Goal: Transaction & Acquisition: Purchase product/service

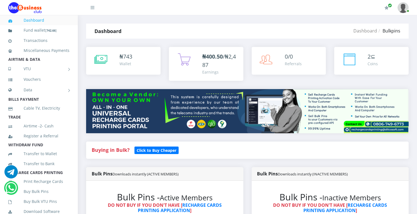
scroll to position [187, 0]
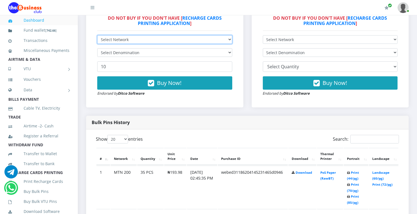
click at [218, 36] on select "Select Network MTN Globacom 9Mobile Airtel" at bounding box center [164, 39] width 135 height 9
select select "MTN"
click at [97, 35] on select "Select Network MTN Globacom 9Mobile Airtel" at bounding box center [164, 39] width 135 height 9
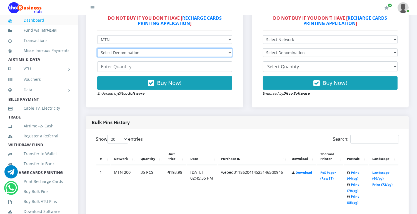
click at [214, 53] on select "Select Denomination MTN NGN100 - ₦96.99 MTN NGN200 - ₦193.98 MTN NGN400 - ₦387.…" at bounding box center [164, 52] width 135 height 9
select select "96.99-100"
click at [97, 48] on select "Select Denomination MTN NGN100 - ₦96.99 MTN NGN200 - ₦193.98 MTN NGN400 - ₦387.…" at bounding box center [164, 52] width 135 height 9
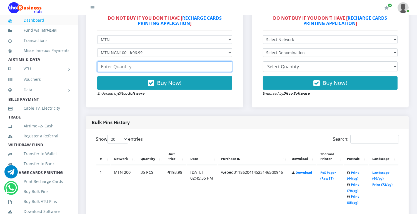
click at [192, 62] on input "number" at bounding box center [164, 66] width 135 height 11
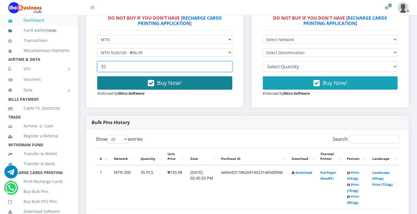
type input "35"
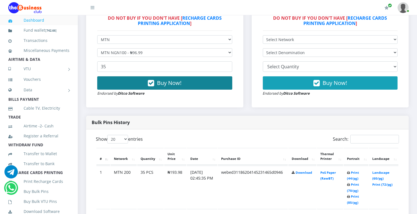
click at [192, 82] on button "Buy Now!" at bounding box center [164, 82] width 135 height 13
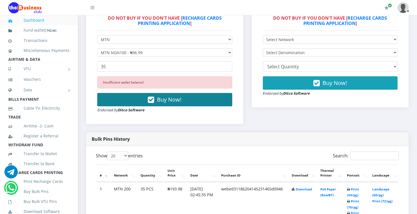
click at [186, 95] on button "Buy Now!" at bounding box center [164, 99] width 135 height 13
click at [187, 95] on button "Buy Now!" at bounding box center [164, 99] width 135 height 13
click at [169, 101] on span "Buy Now!" at bounding box center [169, 99] width 24 height 7
drag, startPoint x: 168, startPoint y: 98, endPoint x: 170, endPoint y: 93, distance: 5.5
click at [170, 93] on button "Buy Now!" at bounding box center [164, 99] width 135 height 13
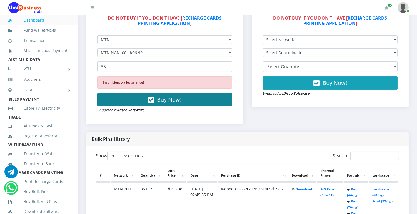
drag, startPoint x: 170, startPoint y: 99, endPoint x: 171, endPoint y: 97, distance: 2.9
click at [171, 97] on span "Buy Now!" at bounding box center [169, 99] width 24 height 7
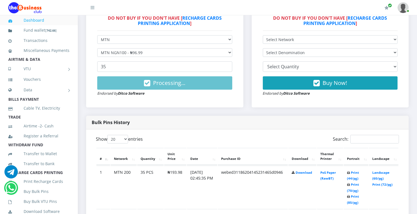
click at [172, 96] on div "Processing... Endorsed by Ditco Software" at bounding box center [164, 86] width 135 height 20
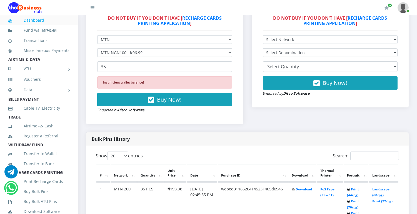
scroll to position [0, 0]
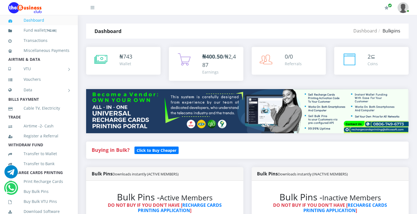
click at [127, 63] on div "Wallet" at bounding box center [125, 64] width 13 height 6
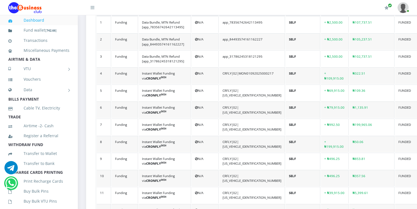
scroll to position [367, 0]
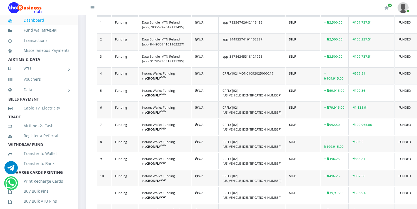
scroll to position [0, 0]
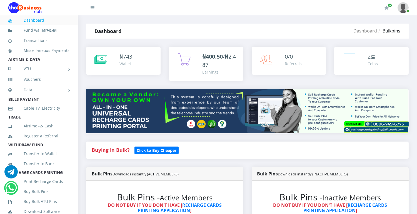
scroll to position [187, 0]
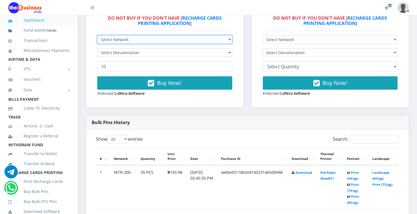
click at [224, 40] on select "Select Network MTN Globacom 9Mobile Airtel" at bounding box center [164, 39] width 135 height 9
click at [97, 35] on select "Select Network MTN Globacom 9Mobile Airtel" at bounding box center [164, 39] width 135 height 9
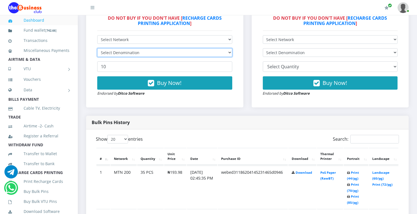
click at [218, 54] on select "Select Denomination" at bounding box center [164, 52] width 135 height 9
click at [217, 53] on select "Select Denomination" at bounding box center [164, 52] width 135 height 9
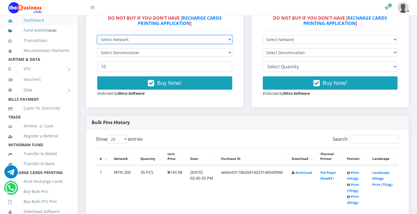
click at [226, 37] on select "Select Network MTN Globacom 9Mobile Airtel" at bounding box center [164, 39] width 135 height 9
select select "Airtel"
click at [97, 35] on select "Select Network MTN Globacom 9Mobile Airtel" at bounding box center [164, 39] width 135 height 9
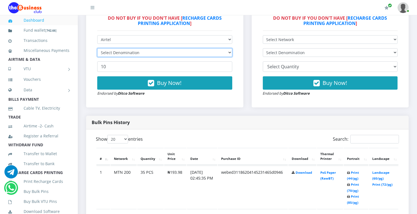
click at [224, 51] on select "Select Denomination" at bounding box center [164, 52] width 135 height 9
drag, startPoint x: 223, startPoint y: 51, endPoint x: 227, endPoint y: 47, distance: 5.5
click at [227, 47] on form "Select Network MTN Globacom 9Mobile Airtel Select Denomination 10 Buy Now! Endo…" at bounding box center [164, 65] width 135 height 61
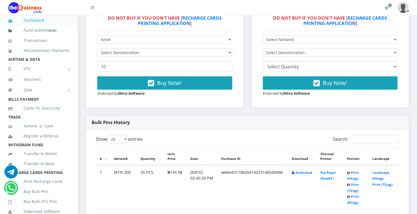
click at [229, 49] on form "Select Network MTN Globacom 9Mobile Airtel Select Denomination 10 Buy Now! Endo…" at bounding box center [164, 65] width 135 height 61
click at [229, 49] on select "Select Denomination" at bounding box center [164, 52] width 135 height 9
click at [228, 53] on select "Select Denomination" at bounding box center [164, 52] width 135 height 9
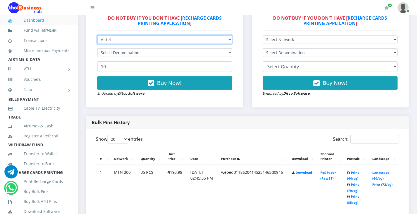
click at [228, 38] on select "Select Network MTN Globacom 9Mobile Airtel" at bounding box center [164, 39] width 135 height 9
click at [213, 43] on select "Select Network MTN Globacom 9Mobile Airtel" at bounding box center [164, 39] width 135 height 9
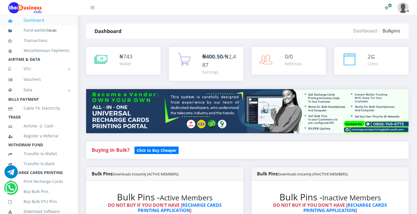
scroll to position [187, 0]
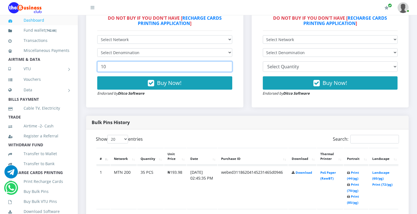
click at [201, 67] on input "10" at bounding box center [164, 66] width 135 height 11
type input "1"
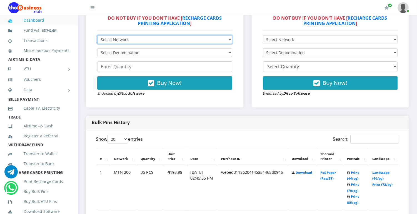
click at [228, 38] on select "Select Network MTN Globacom 9Mobile Airtel" at bounding box center [164, 39] width 135 height 9
select select "MTN"
click at [97, 35] on select "Select Network MTN Globacom 9Mobile Airtel" at bounding box center [164, 39] width 135 height 9
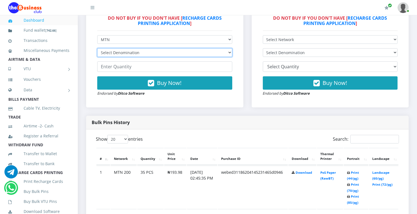
click at [217, 53] on select "Select Denomination MTN NGN100 - ₦96.99 MTN NGN200 - ₦193.98 MTN NGN400 - ₦387.…" at bounding box center [164, 52] width 135 height 9
select select "96.99-100"
click at [97, 48] on select "Select Denomination MTN NGN100 - ₦96.99 MTN NGN200 - ₦193.98 MTN NGN400 - ₦387.…" at bounding box center [164, 52] width 135 height 9
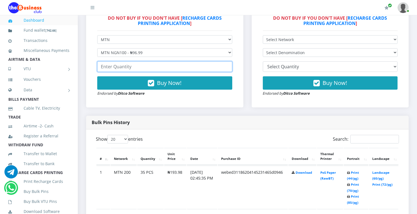
click at [219, 65] on input "number" at bounding box center [164, 66] width 135 height 11
type input "0"
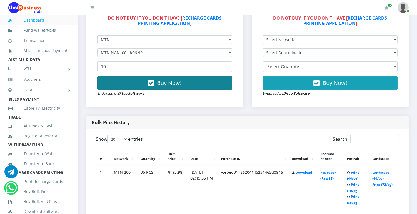
click at [214, 87] on button "Buy Now!" at bounding box center [164, 82] width 135 height 13
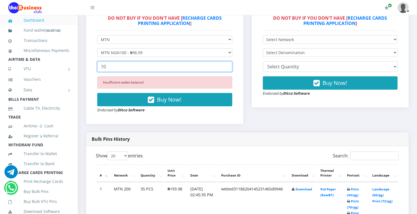
click at [199, 67] on input "10" at bounding box center [164, 66] width 135 height 11
type input "1"
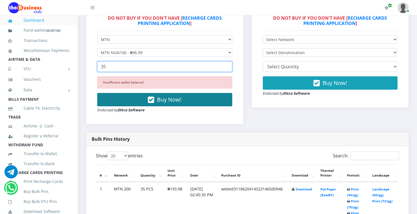
type input "35"
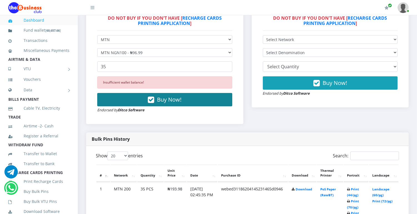
click at [184, 102] on button "Buy Now!" at bounding box center [164, 99] width 135 height 13
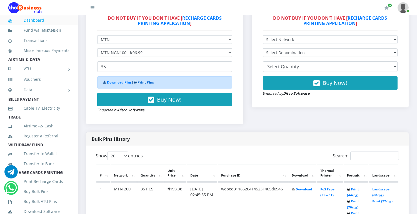
click at [152, 84] on link "Print Pins" at bounding box center [145, 82] width 16 height 5
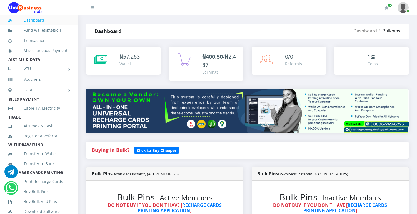
select select "MTN"
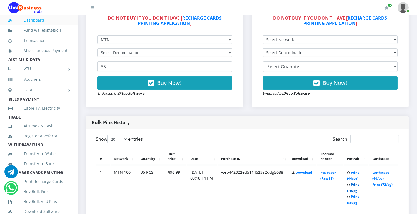
click at [354, 191] on link "Print (70/pg)" at bounding box center [353, 187] width 12 height 10
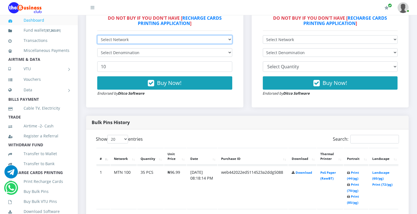
click at [230, 40] on select "Select Network MTN Globacom 9Mobile Airtel" at bounding box center [164, 39] width 135 height 9
click at [97, 35] on select "Select Network MTN Globacom 9Mobile Airtel" at bounding box center [164, 39] width 135 height 9
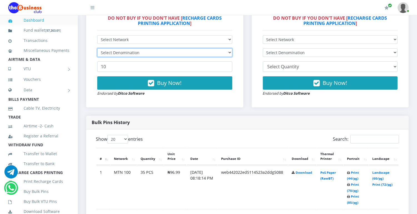
click at [207, 51] on select "Select Denomination" at bounding box center [164, 52] width 135 height 9
click at [221, 52] on select "Select Denomination" at bounding box center [164, 52] width 135 height 9
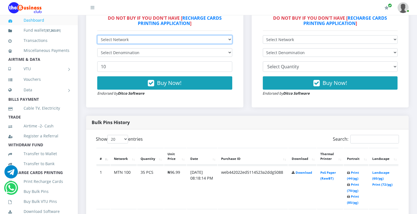
click at [231, 37] on select "Select Network MTN Globacom 9Mobile Airtel" at bounding box center [164, 39] width 135 height 9
select select "Airtel"
click at [97, 35] on select "Select Network MTN Globacom 9Mobile Airtel" at bounding box center [164, 39] width 135 height 9
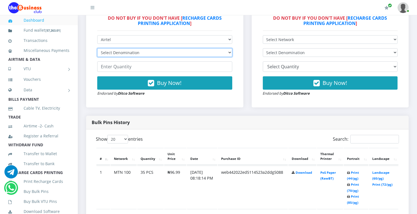
click at [155, 51] on select "Select Denomination Airtel NGN100 - ₦96.38 Airtel NGN200 - ₦192.76 Airtel NGN50…" at bounding box center [164, 52] width 135 height 9
select select "96.38-100"
click at [97, 48] on select "Select Denomination Airtel NGN100 - ₦96.38 Airtel NGN200 - ₦192.76 Airtel NGN50…" at bounding box center [164, 52] width 135 height 9
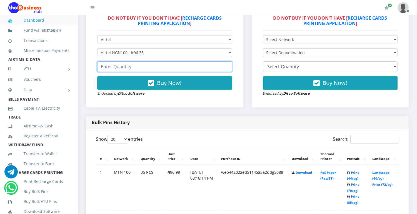
click at [146, 67] on input "number" at bounding box center [164, 66] width 135 height 11
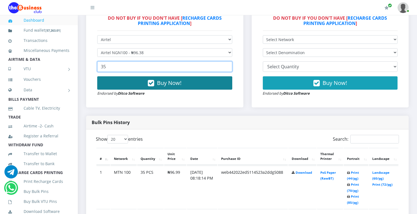
type input "35"
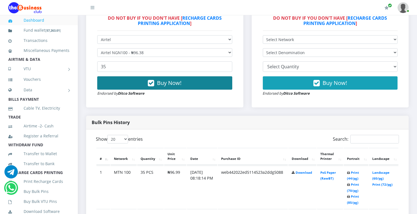
click at [154, 87] on button "Buy Now!" at bounding box center [164, 82] width 135 height 13
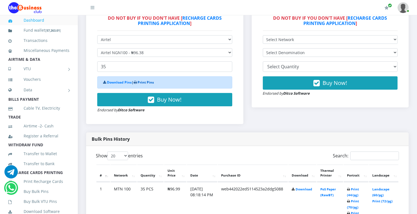
click at [149, 80] on link "Print Pins" at bounding box center [145, 82] width 16 height 5
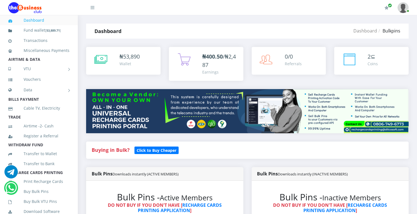
scroll to position [187, 0]
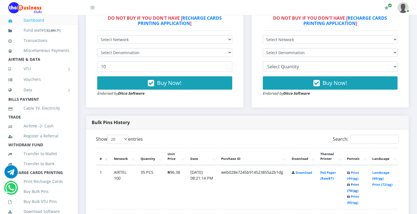
click at [357, 190] on link "Print (70/pg)" at bounding box center [353, 187] width 12 height 10
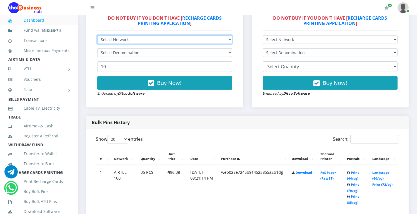
click at [229, 38] on select "Select Network MTN Globacom 9Mobile Airtel" at bounding box center [164, 39] width 135 height 9
select select "Glo"
click at [97, 35] on select "Select Network MTN Globacom 9Mobile Airtel" at bounding box center [164, 39] width 135 height 9
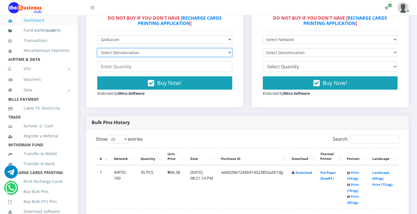
click at [225, 51] on select "Select Denomination Glo NGN100 - ₦96.55 Glo NGN200 - ₦193.10 Glo NGN500 - ₦482.…" at bounding box center [164, 52] width 135 height 9
select select "193.1-200"
click at [97, 48] on select "Select Denomination Glo NGN100 - ₦96.55 Glo NGN200 - ₦193.10 Glo NGN500 - ₦482.…" at bounding box center [164, 52] width 135 height 9
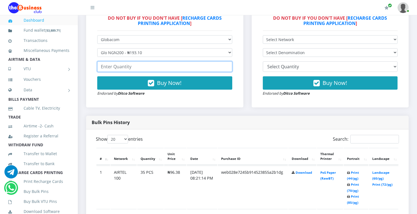
click at [205, 68] on input "number" at bounding box center [164, 66] width 135 height 11
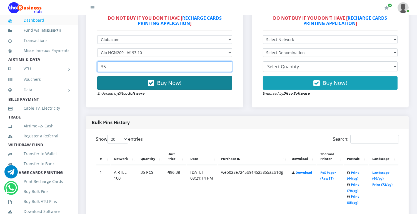
type input "35"
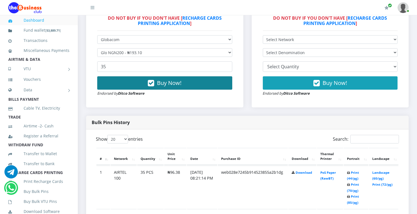
click at [196, 78] on button "Buy Now!" at bounding box center [164, 82] width 135 height 13
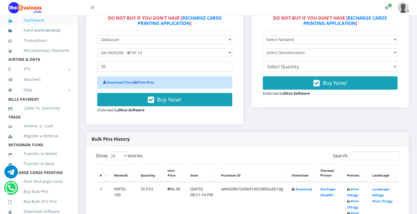
click at [149, 83] on link "Print Pins" at bounding box center [145, 82] width 16 height 5
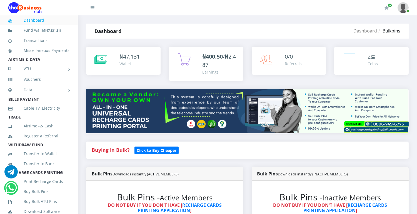
scroll to position [187, 0]
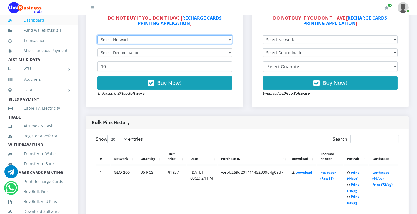
click at [228, 37] on select "Select Network MTN Globacom 9Mobile Airtel" at bounding box center [164, 39] width 135 height 9
select select "MTN"
click at [97, 35] on select "Select Network MTN Globacom 9Mobile Airtel" at bounding box center [164, 39] width 135 height 9
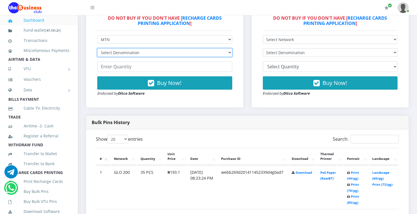
click at [215, 51] on select "Select Denomination MTN NGN100 - ₦96.99 MTN NGN200 - ₦193.98 MTN NGN400 - ₦387.…" at bounding box center [164, 52] width 135 height 9
select select "193.98-200"
click at [97, 48] on select "Select Denomination MTN NGN100 - ₦96.99 MTN NGN200 - ₦193.98 MTN NGN400 - ₦387.…" at bounding box center [164, 52] width 135 height 9
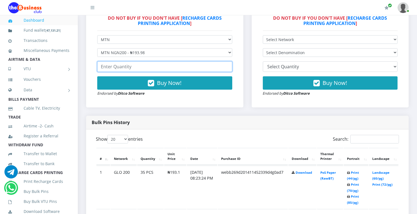
click at [213, 65] on input "number" at bounding box center [164, 66] width 135 height 11
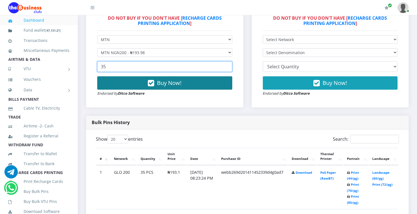
type input "35"
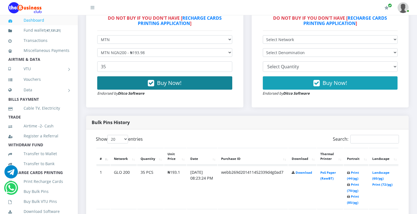
click at [160, 82] on span "Buy Now!" at bounding box center [169, 82] width 24 height 7
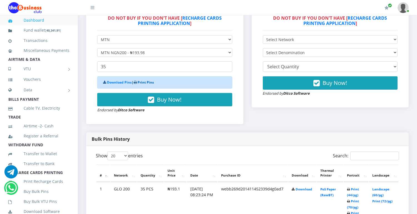
click at [151, 83] on link "Print Pins" at bounding box center [145, 82] width 16 height 5
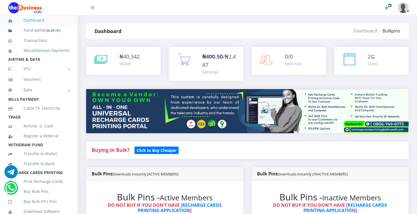
scroll to position [187, 0]
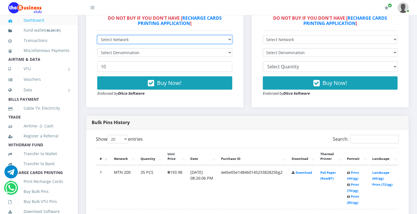
click at [225, 38] on select "Select Network MTN Globacom 9Mobile Airtel" at bounding box center [164, 39] width 135 height 9
select select "Airtel"
click at [97, 35] on select "Select Network MTN Globacom 9Mobile Airtel" at bounding box center [164, 39] width 135 height 9
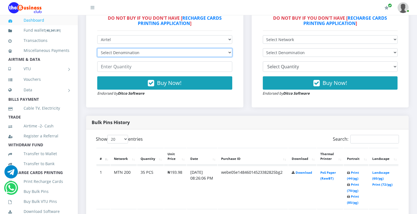
click at [222, 51] on select "Select Denomination Airtel NGN100 - ₦96.38 Airtel NGN200 - ₦192.76 Airtel NGN50…" at bounding box center [164, 52] width 135 height 9
select select "192.76-200"
click at [97, 48] on select "Select Denomination Airtel NGN100 - ₦96.38 Airtel NGN200 - ₦192.76 Airtel NGN50…" at bounding box center [164, 52] width 135 height 9
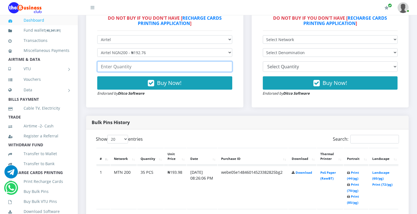
click at [199, 68] on input "number" at bounding box center [164, 66] width 135 height 11
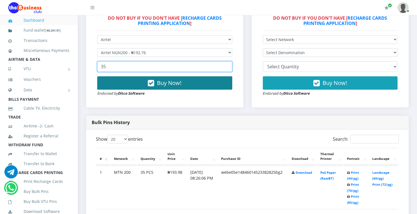
type input "35"
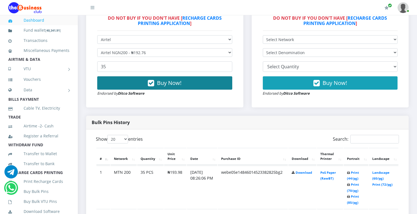
click at [185, 83] on button "Buy Now!" at bounding box center [164, 82] width 135 height 13
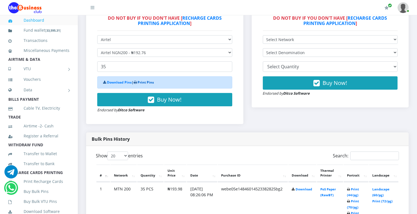
click at [153, 82] on link "Print Pins" at bounding box center [145, 82] width 16 height 5
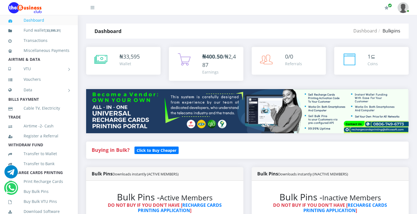
select select "Airtel"
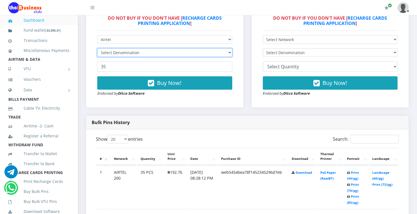
click at [226, 51] on select "Select Denomination" at bounding box center [164, 52] width 135 height 9
click at [229, 50] on select "Select Denomination" at bounding box center [164, 52] width 135 height 9
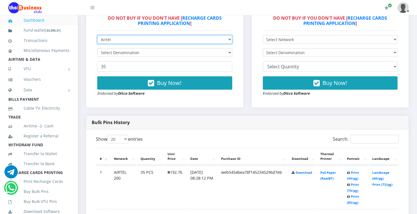
click at [228, 40] on select "Select Network MTN Globacom 9Mobile Airtel" at bounding box center [164, 39] width 135 height 9
click at [97, 35] on select "Select Network MTN Globacom 9Mobile Airtel" at bounding box center [164, 39] width 135 height 9
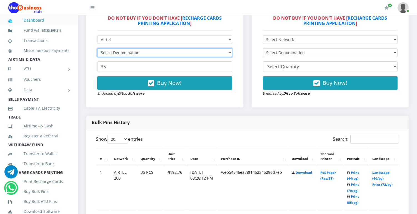
click at [223, 53] on select "Select Denomination" at bounding box center [164, 52] width 135 height 9
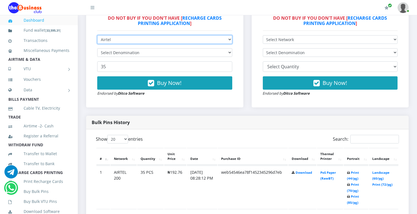
click at [227, 40] on select "Select Network MTN Globacom 9Mobile Airtel" at bounding box center [164, 39] width 135 height 9
click at [97, 35] on select "Select Network MTN Globacom 9Mobile Airtel" at bounding box center [164, 39] width 135 height 9
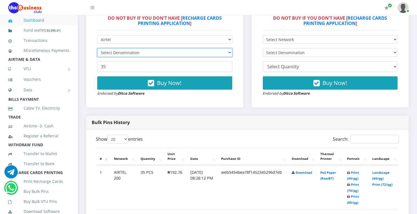
click at [228, 51] on select "Select Denomination" at bounding box center [164, 52] width 135 height 9
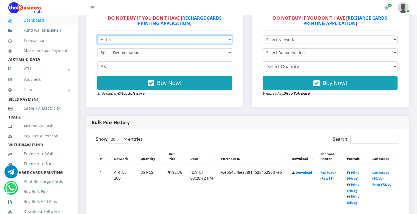
click at [223, 40] on select "Select Network MTN Globacom 9Mobile Airtel" at bounding box center [164, 39] width 135 height 9
click at [97, 35] on select "Select Network MTN Globacom 9Mobile Airtel" at bounding box center [164, 39] width 135 height 9
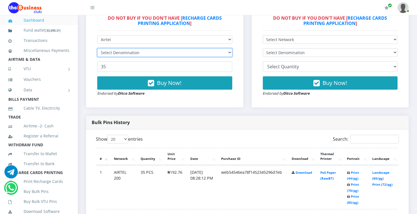
click at [228, 52] on select "Select Denomination" at bounding box center [164, 52] width 135 height 9
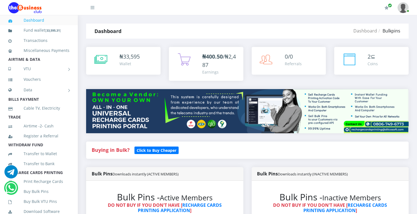
scroll to position [187, 0]
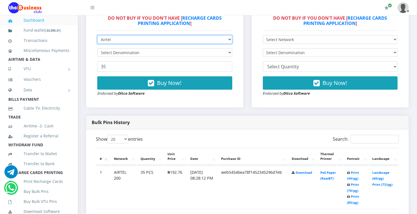
click at [230, 40] on select "Select Network MTN Globacom 9Mobile Airtel" at bounding box center [164, 39] width 135 height 9
click at [97, 35] on select "Select Network MTN Globacom 9Mobile Airtel" at bounding box center [164, 39] width 135 height 9
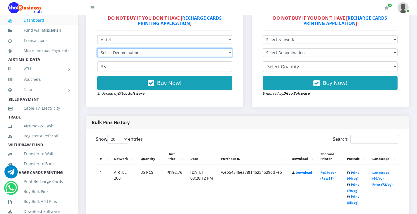
click at [231, 50] on select "Select Denomination" at bounding box center [164, 52] width 135 height 9
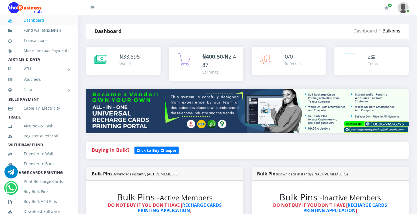
scroll to position [187, 0]
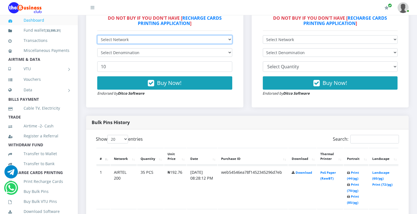
click at [229, 37] on select "Select Network MTN Globacom 9Mobile Airtel" at bounding box center [164, 39] width 135 height 9
select select "Airtel"
click at [97, 35] on select "Select Network MTN Globacom 9Mobile Airtel" at bounding box center [164, 39] width 135 height 9
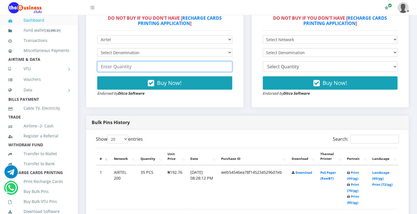
drag, startPoint x: 219, startPoint y: 62, endPoint x: 225, endPoint y: 54, distance: 9.3
click at [225, 54] on form "Select Network MTN Globacom 9Mobile Airtel Select Denomination Airtel NGN100 - …" at bounding box center [164, 65] width 135 height 61
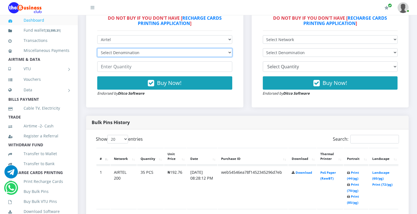
click at [225, 51] on select "Select Denomination Airtel NGN100 - ₦96.38 Airtel NGN200 - ₦192.76 Airtel NGN50…" at bounding box center [164, 52] width 135 height 9
select select "96.38-100"
click at [97, 48] on select "Select Denomination Airtel NGN100 - ₦96.38 Airtel NGN200 - ₦192.76 Airtel NGN50…" at bounding box center [164, 52] width 135 height 9
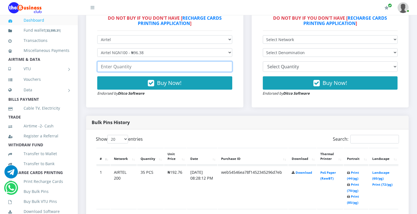
click at [206, 66] on input "number" at bounding box center [164, 66] width 135 height 11
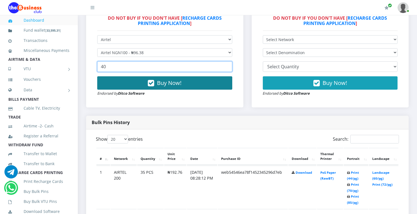
type input "40"
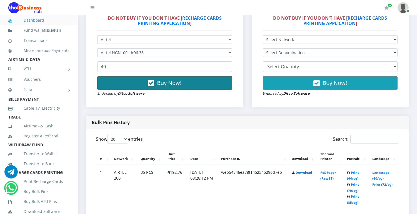
click at [207, 79] on button "Buy Now!" at bounding box center [164, 82] width 135 height 13
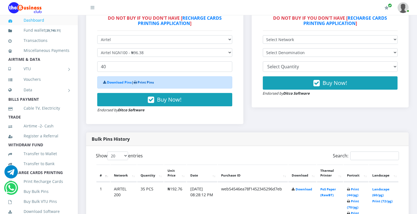
click at [150, 84] on link "Print Pins" at bounding box center [145, 82] width 16 height 5
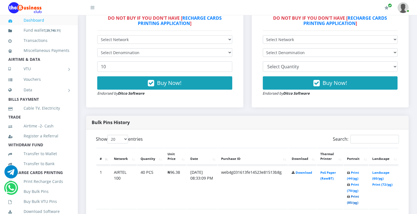
click at [353, 195] on link "Print (85/pg)" at bounding box center [353, 199] width 12 height 10
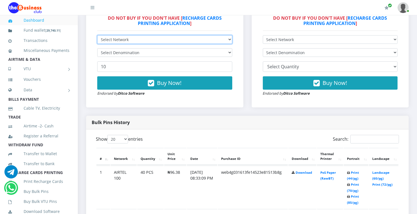
click at [228, 39] on select "Select Network MTN Globacom 9Mobile Airtel" at bounding box center [164, 39] width 135 height 9
select select "MTN"
click at [97, 35] on select "Select Network MTN Globacom 9Mobile Airtel" at bounding box center [164, 39] width 135 height 9
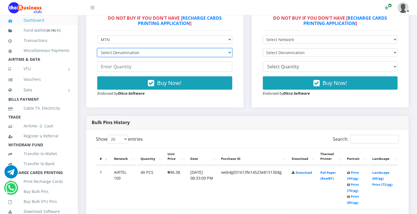
click at [228, 53] on select "Select Denomination MTN NGN100 - ₦96.99 MTN NGN200 - ₦193.98 MTN NGN400 - ₦387.…" at bounding box center [164, 52] width 135 height 9
click at [97, 48] on select "Select Denomination MTN NGN100 - ₦96.99 MTN NGN200 - ₦193.98 MTN NGN400 - ₦387.…" at bounding box center [164, 52] width 135 height 9
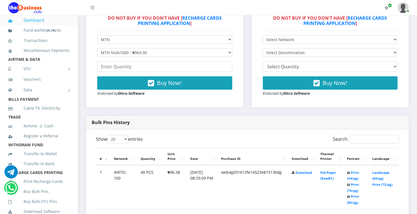
click at [234, 47] on div "Bulk Pins - Active Members DO NOT BUY IF YOU DON'T HAVE [ RECHARGE CARDS PRINTI…" at bounding box center [165, 50] width 146 height 103
click at [229, 49] on select "Select Denomination MTN NGN100 - ₦96.99 MTN NGN200 - ₦193.98 MTN NGN400 - ₦387.…" at bounding box center [164, 52] width 135 height 9
select select "484.95-500"
click at [97, 48] on select "Select Denomination MTN NGN100 - ₦96.99 MTN NGN200 - ₦193.98 MTN NGN400 - ₦387.…" at bounding box center [164, 52] width 135 height 9
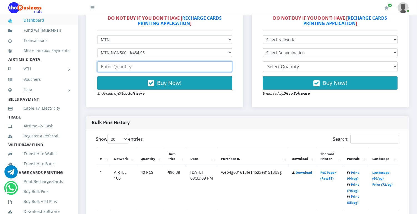
click at [189, 68] on input "number" at bounding box center [164, 66] width 135 height 11
click at [171, 68] on input "number" at bounding box center [164, 66] width 135 height 11
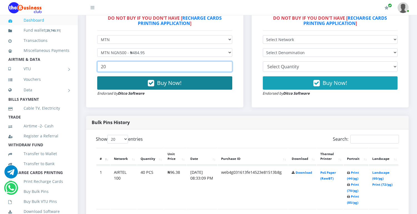
type input "20"
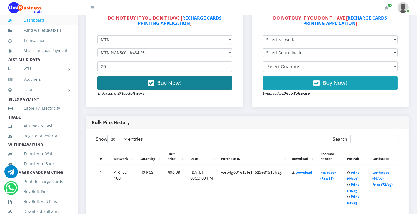
click at [184, 82] on button "Buy Now!" at bounding box center [164, 82] width 135 height 13
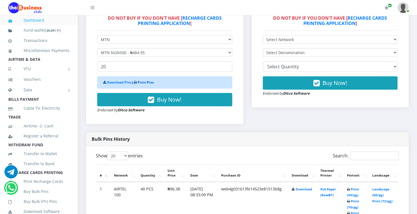
click at [151, 82] on link "Print Pins" at bounding box center [145, 82] width 16 height 5
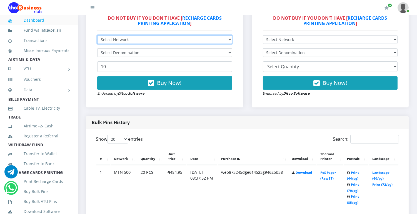
click at [222, 38] on select "Select Network MTN Globacom 9Mobile Airtel" at bounding box center [164, 39] width 135 height 9
select select "Airtel"
click at [97, 35] on select "Select Network MTN Globacom 9Mobile Airtel" at bounding box center [164, 39] width 135 height 9
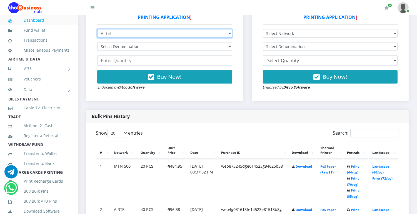
scroll to position [181, 0]
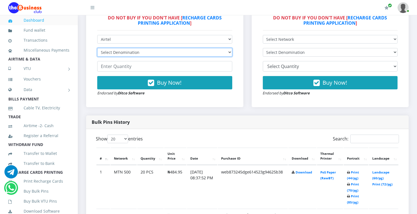
click at [228, 52] on select "Select Denomination Airtel NGN100 - ₦96.38 Airtel NGN200 - ₦192.76 Airtel NGN50…" at bounding box center [164, 52] width 135 height 9
select select "481.9-500"
click at [97, 48] on select "Select Denomination Airtel NGN100 - ₦96.38 Airtel NGN200 - ₦192.76 Airtel NGN50…" at bounding box center [164, 52] width 135 height 9
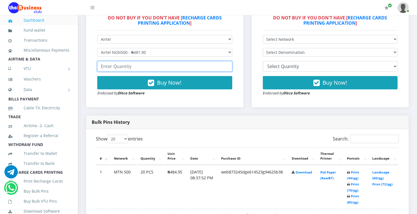
click at [216, 67] on input "number" at bounding box center [164, 66] width 135 height 11
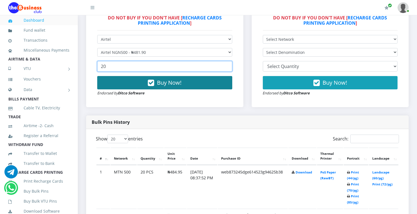
type input "20"
click at [205, 85] on button "Buy Now!" at bounding box center [164, 82] width 135 height 13
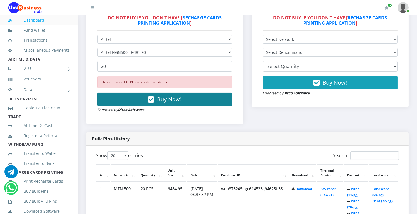
drag, startPoint x: 205, startPoint y: 85, endPoint x: 179, endPoint y: 101, distance: 29.8
click at [179, 101] on div "Not a trusted PC. Please contact an Admin. Buy Now! Endorsed by Ditco Software" at bounding box center [164, 94] width 135 height 37
drag, startPoint x: 179, startPoint y: 101, endPoint x: 175, endPoint y: 99, distance: 3.8
click at [175, 99] on span "Buy Now!" at bounding box center [169, 99] width 24 height 7
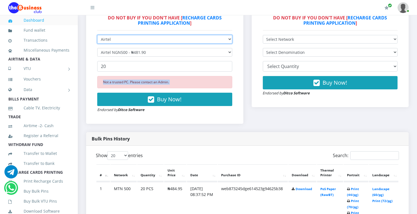
click at [225, 37] on select "Select Network MTN Globacom 9Mobile Airtel" at bounding box center [164, 39] width 135 height 9
select select "MTN"
click at [97, 35] on select "Select Network MTN Globacom 9Mobile Airtel" at bounding box center [164, 39] width 135 height 9
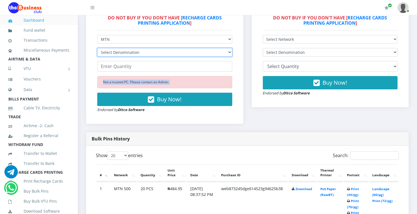
click at [223, 52] on select "Select Denomination MTN NGN100 - ₦96.99 MTN NGN200 - ₦193.98 MTN NGN400 - ₦387.…" at bounding box center [164, 52] width 135 height 9
select select "193.98-200"
click at [97, 48] on select "Select Denomination MTN NGN100 - ₦96.99 MTN NGN200 - ₦193.98 MTN NGN400 - ₦387.…" at bounding box center [164, 52] width 135 height 9
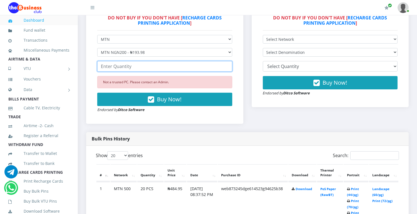
click at [213, 66] on input "number" at bounding box center [164, 66] width 135 height 11
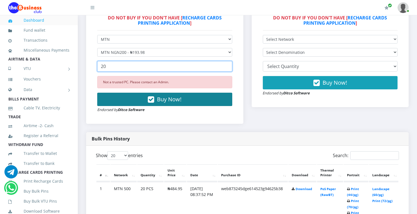
type input "20"
click at [212, 104] on button "Buy Now!" at bounding box center [164, 99] width 135 height 13
click at [196, 98] on button "Buy Now!" at bounding box center [164, 99] width 135 height 13
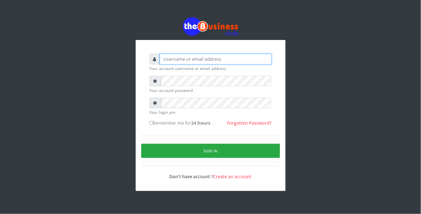
type input "Revgaly"
click at [160, 139] on div "Sign in" at bounding box center [210, 150] width 139 height 31
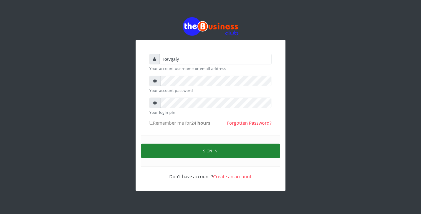
click at [168, 148] on button "Sign in" at bounding box center [210, 151] width 139 height 14
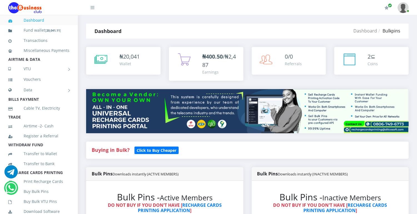
scroll to position [187, 0]
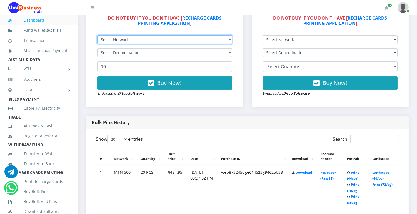
click at [226, 40] on select "Select Network MTN Globacom 9Mobile Airtel" at bounding box center [164, 39] width 135 height 9
select select "Airtel"
click at [97, 35] on select "Select Network MTN Globacom 9Mobile Airtel" at bounding box center [164, 39] width 135 height 9
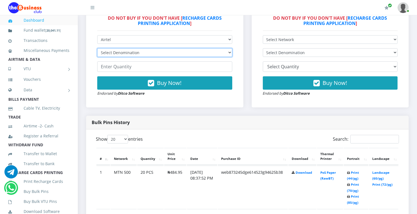
click at [227, 54] on select "Select Denomination Airtel NGN100 - ₦96.38 Airtel NGN200 - ₦192.76 Airtel NGN50…" at bounding box center [164, 52] width 135 height 9
select select "481.9-500"
click at [97, 48] on select "Select Denomination Airtel NGN100 - ₦96.38 Airtel NGN200 - ₦192.76 Airtel NGN50…" at bounding box center [164, 52] width 135 height 9
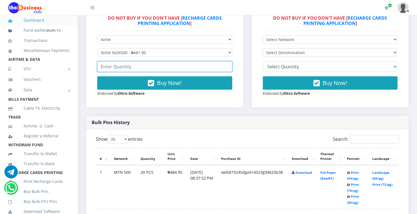
click at [194, 68] on input "number" at bounding box center [164, 66] width 135 height 11
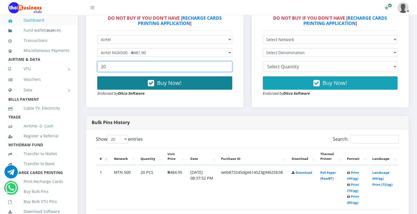
type input "20"
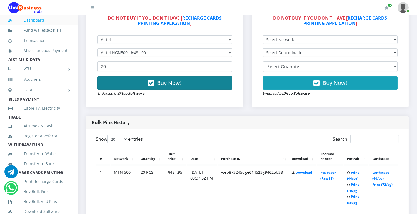
click at [182, 82] on button "Buy Now!" at bounding box center [164, 82] width 135 height 13
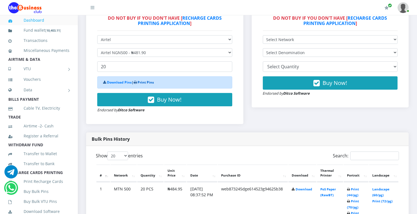
click at [146, 82] on link "Print Pins" at bounding box center [145, 82] width 16 height 5
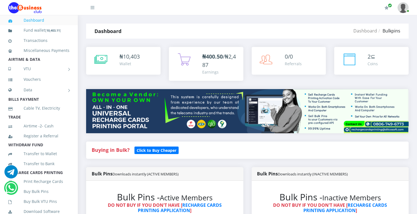
scroll to position [187, 0]
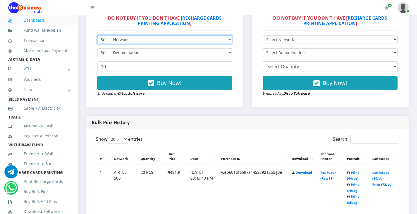
click at [226, 38] on select "Select Network MTN Globacom 9Mobile Airtel" at bounding box center [164, 39] width 135 height 9
select select "MTN"
click at [97, 35] on select "Select Network MTN Globacom 9Mobile Airtel" at bounding box center [164, 39] width 135 height 9
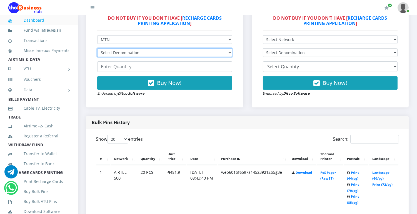
click at [220, 52] on select "Select Denomination MTN NGN100 - ₦96.99 MTN NGN200 - ₦193.98 MTN NGN400 - ₦387.…" at bounding box center [164, 52] width 135 height 9
select select "193.98-200"
click at [97, 48] on select "Select Denomination MTN NGN100 - ₦96.99 MTN NGN200 - ₦193.98 MTN NGN400 - ₦387.…" at bounding box center [164, 52] width 135 height 9
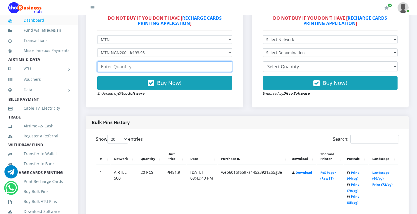
click at [178, 69] on input "number" at bounding box center [164, 66] width 135 height 11
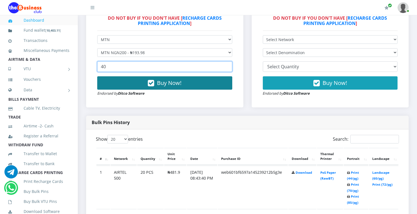
type input "40"
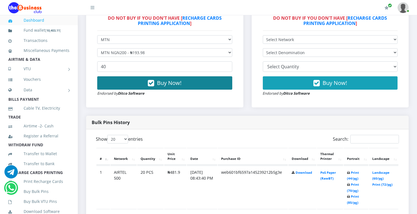
click at [128, 78] on button "Buy Now!" at bounding box center [164, 82] width 135 height 13
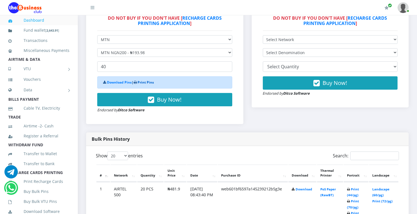
click at [146, 82] on link "Print Pins" at bounding box center [145, 82] width 16 height 5
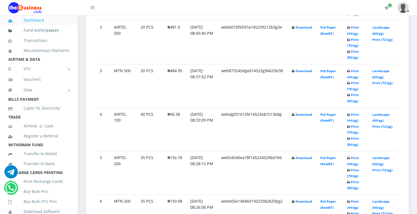
scroll to position [380, 0]
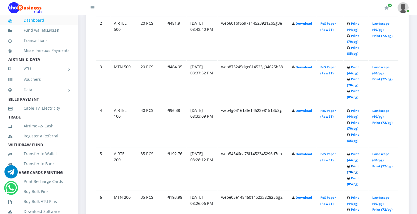
click at [353, 169] on link "Print (70/pg)" at bounding box center [353, 169] width 12 height 10
